Goal: Information Seeking & Learning: Check status

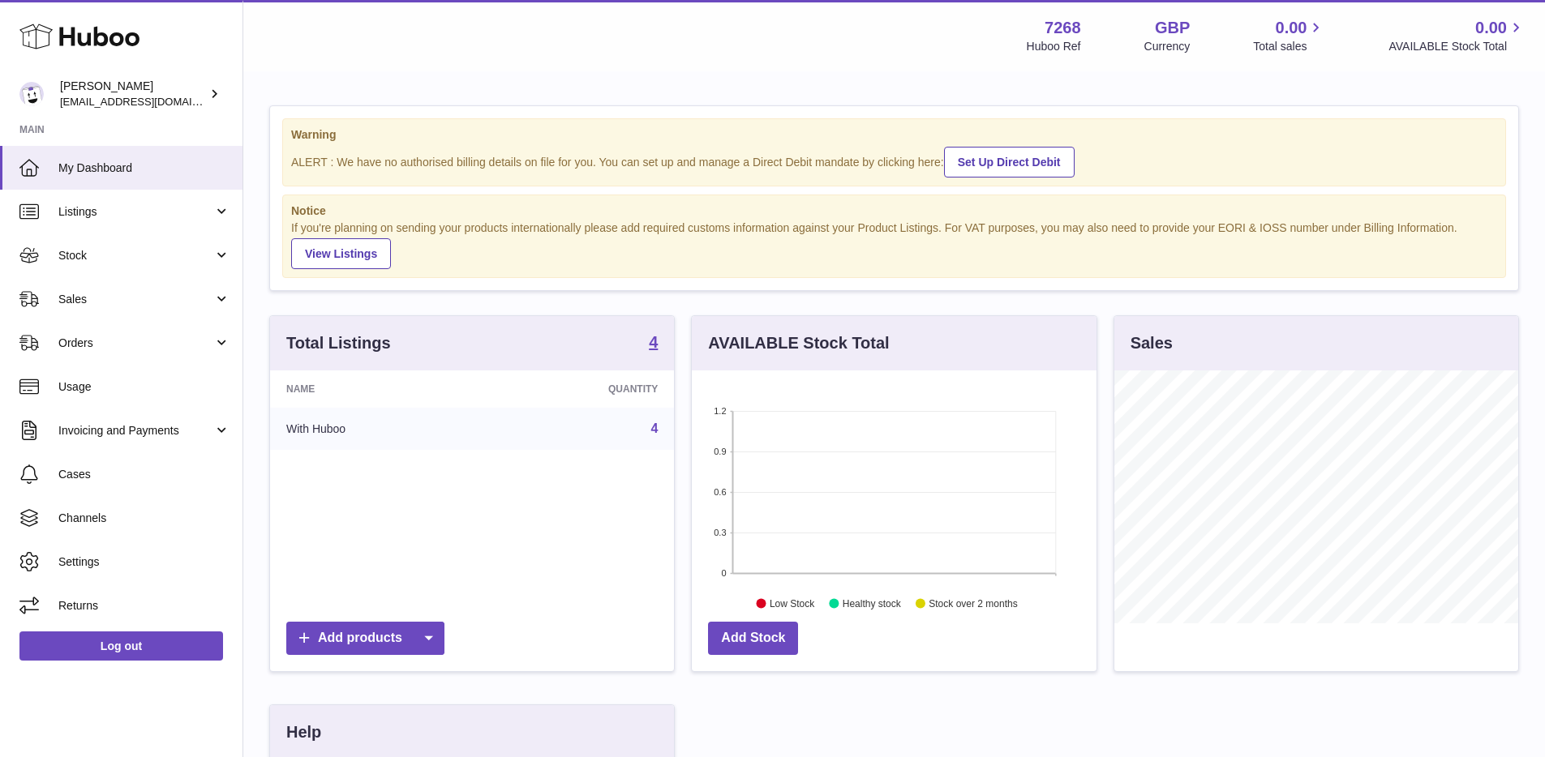
scroll to position [253, 409]
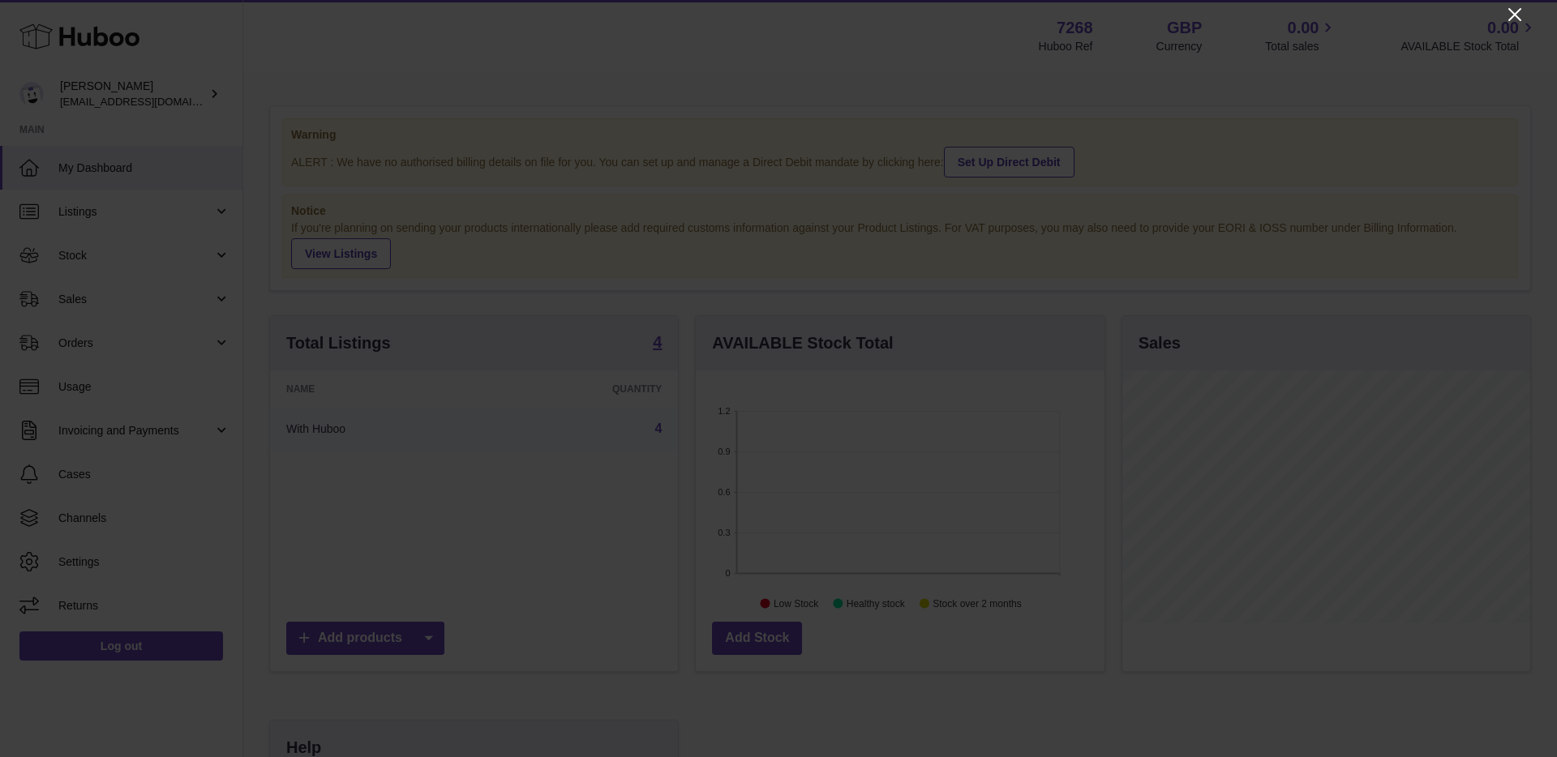
click at [1515, 17] on icon "Close" at bounding box center [1514, 14] width 19 height 19
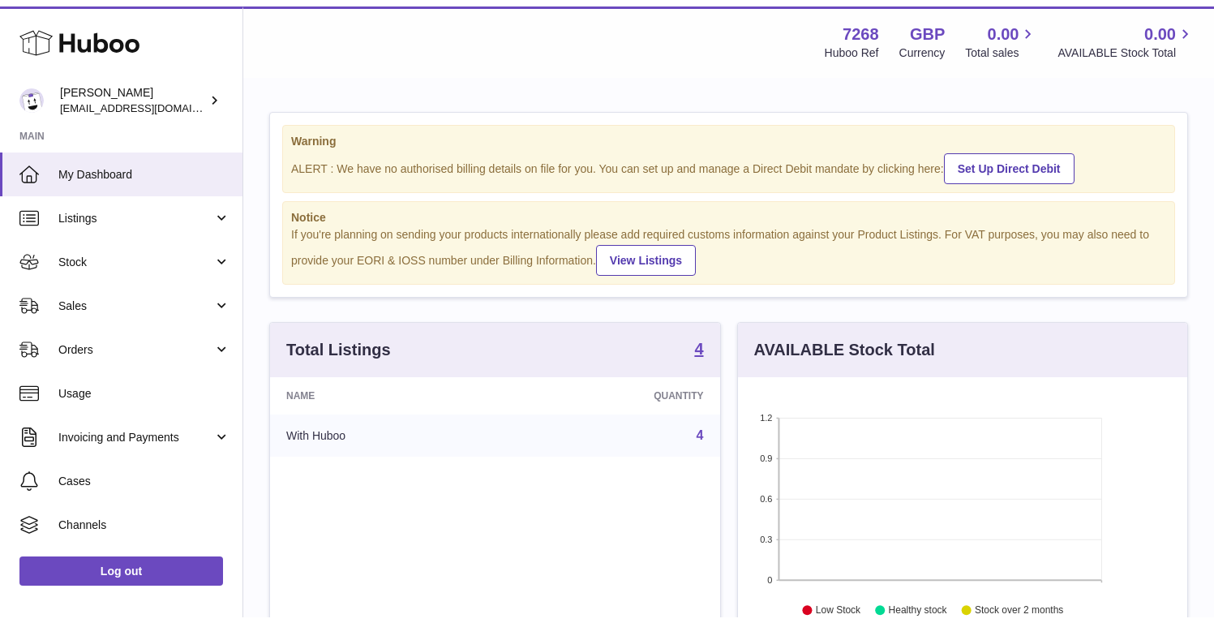
scroll to position [810606, 810565]
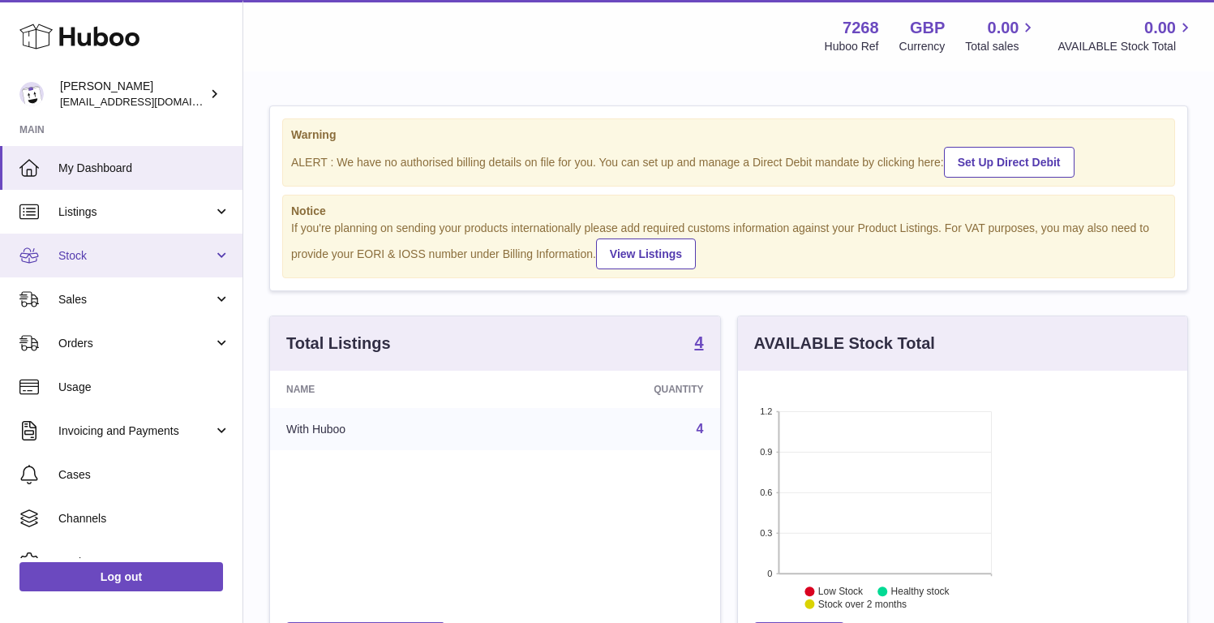
click at [94, 243] on link "Stock" at bounding box center [121, 256] width 242 height 44
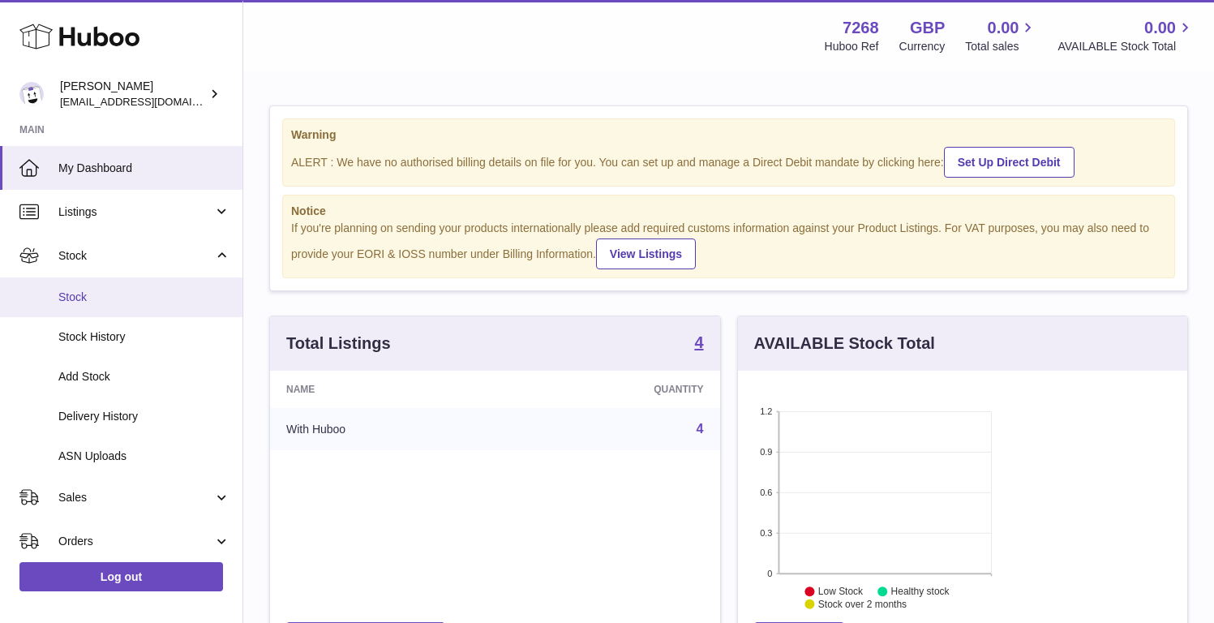
click at [137, 292] on span "Stock" at bounding box center [144, 296] width 172 height 15
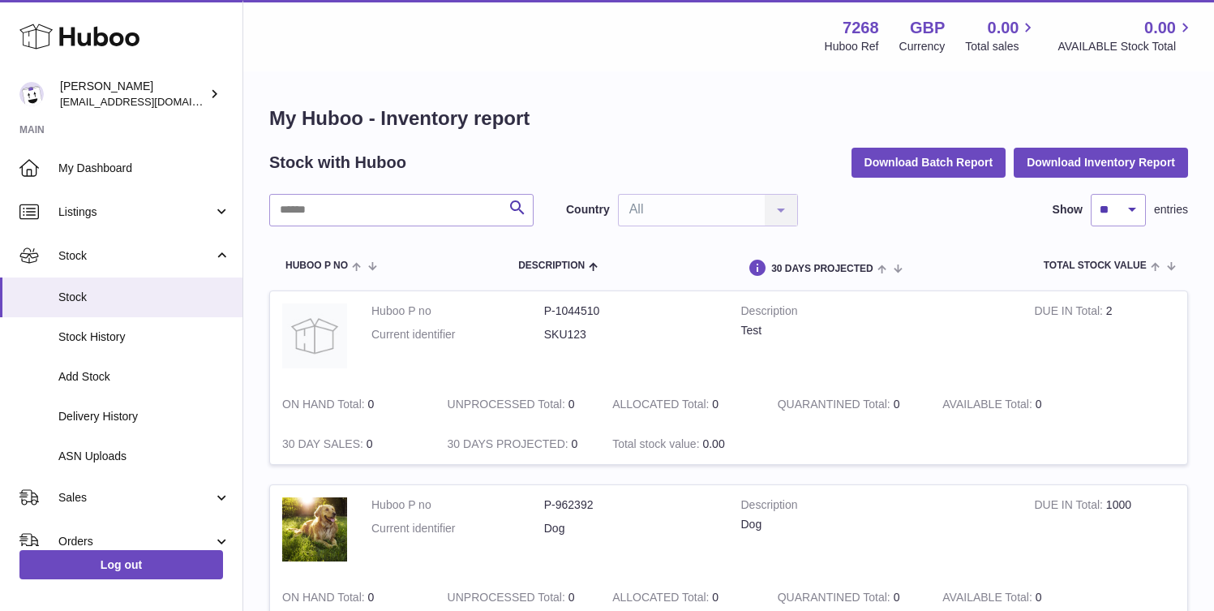
click at [428, 33] on div "Menu Huboo 7268 Huboo Ref GBP Currency 0.00 Total sales 0.00 AVAILABLE Stock To…" at bounding box center [729, 35] width 932 height 37
click at [658, 117] on h1 "My Huboo - Inventory report" at bounding box center [728, 118] width 919 height 26
click at [664, 125] on h1 "My Huboo - Inventory report" at bounding box center [728, 118] width 919 height 26
drag, startPoint x: 588, startPoint y: 132, endPoint x: 276, endPoint y: 128, distance: 312.2
click at [276, 128] on div "My Huboo - Inventory report Stock with Huboo Download Batch Report Download Inv…" at bounding box center [728, 592] width 919 height 974
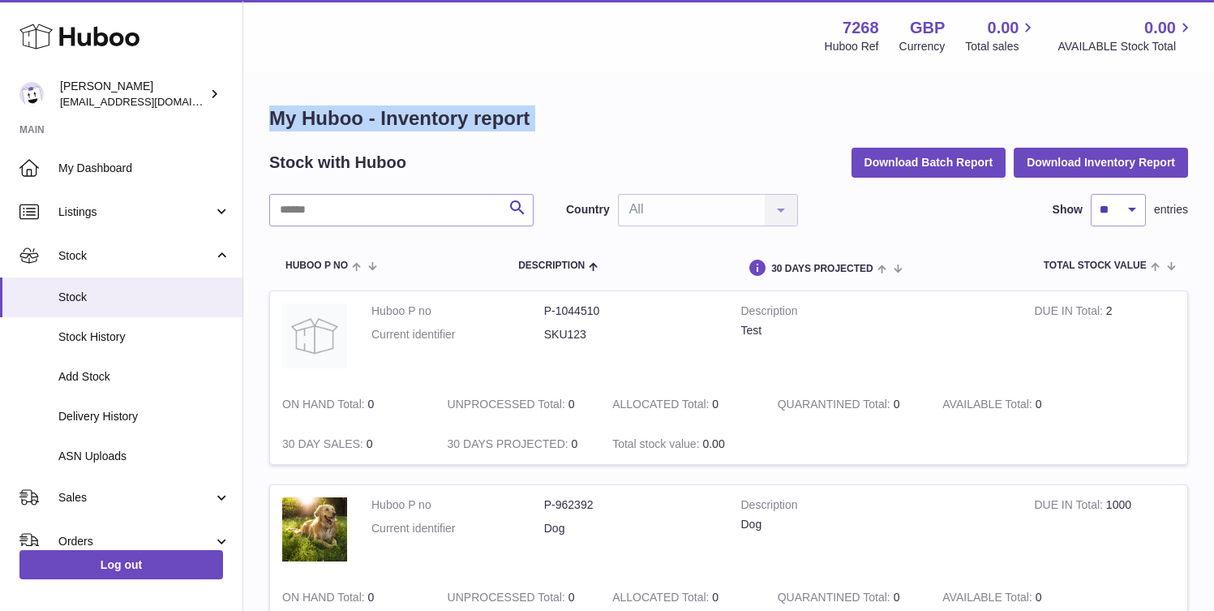
click at [272, 125] on h1 "My Huboo - Inventory report" at bounding box center [728, 118] width 919 height 26
drag, startPoint x: 272, startPoint y: 121, endPoint x: 559, endPoint y: 113, distance: 286.3
click at [559, 113] on h1 "My Huboo - Inventory report" at bounding box center [728, 118] width 919 height 26
click at [562, 110] on h1 "My Huboo - Inventory report" at bounding box center [728, 118] width 919 height 26
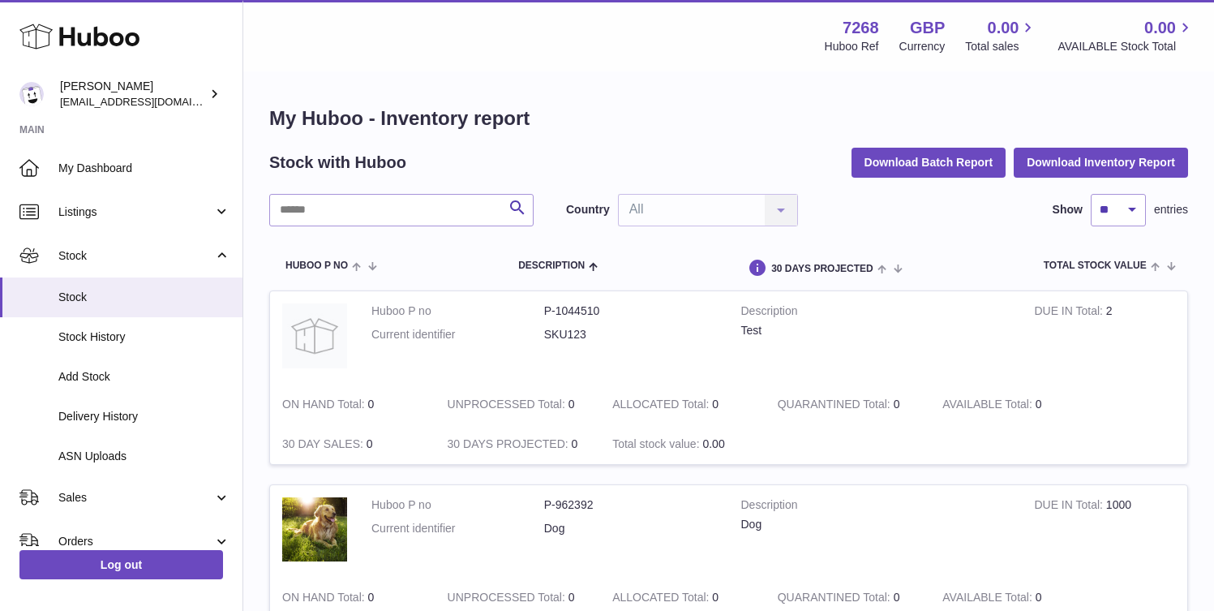
click at [560, 140] on div "My Huboo - Inventory report Stock with Huboo Download Batch Report Download Inv…" at bounding box center [728, 592] width 919 height 974
